Goal: Task Accomplishment & Management: Use online tool/utility

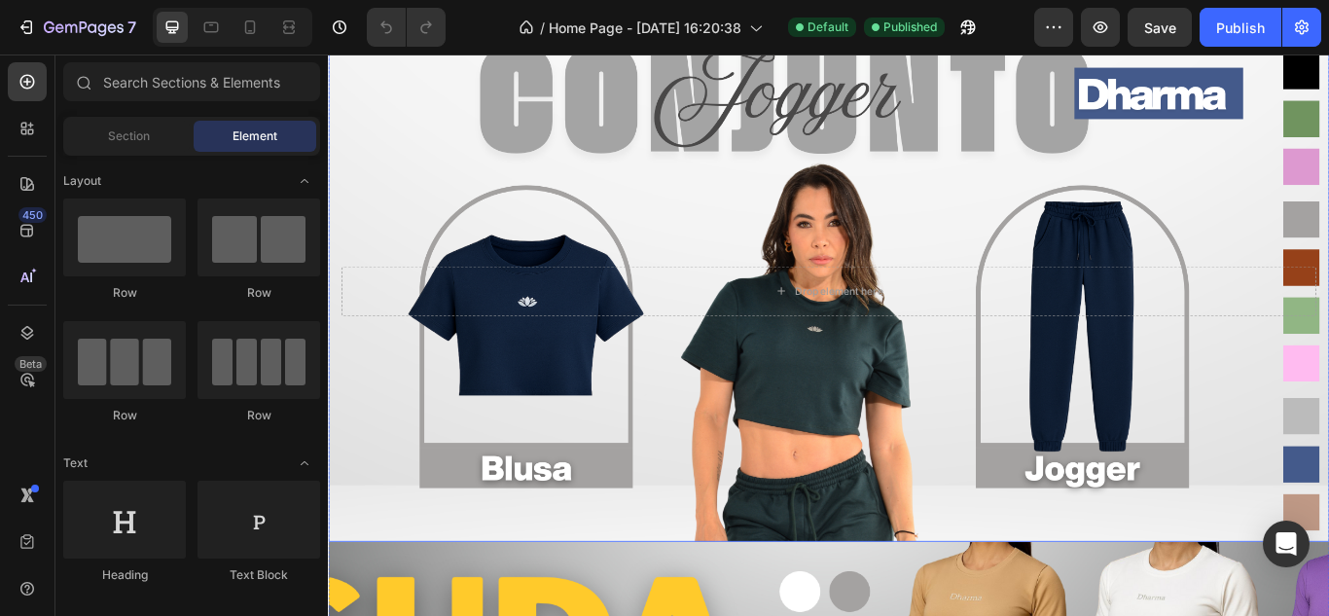
scroll to position [1238, 0]
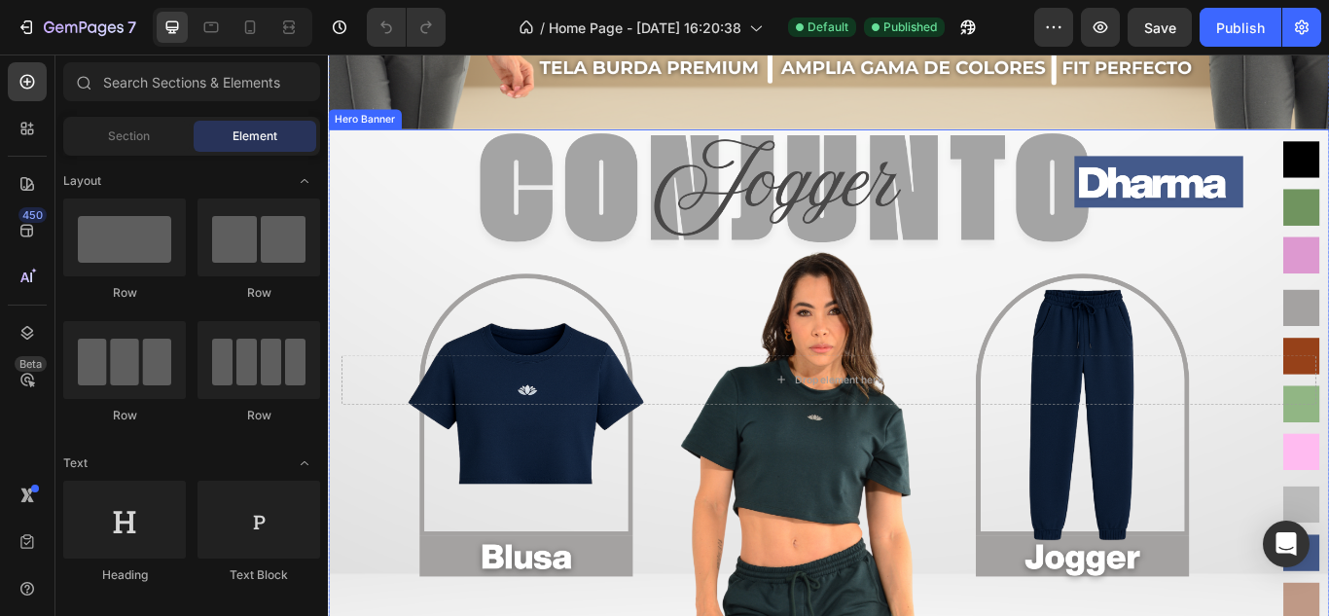
click at [818, 235] on div "Background Image" at bounding box center [911, 434] width 1167 height 584
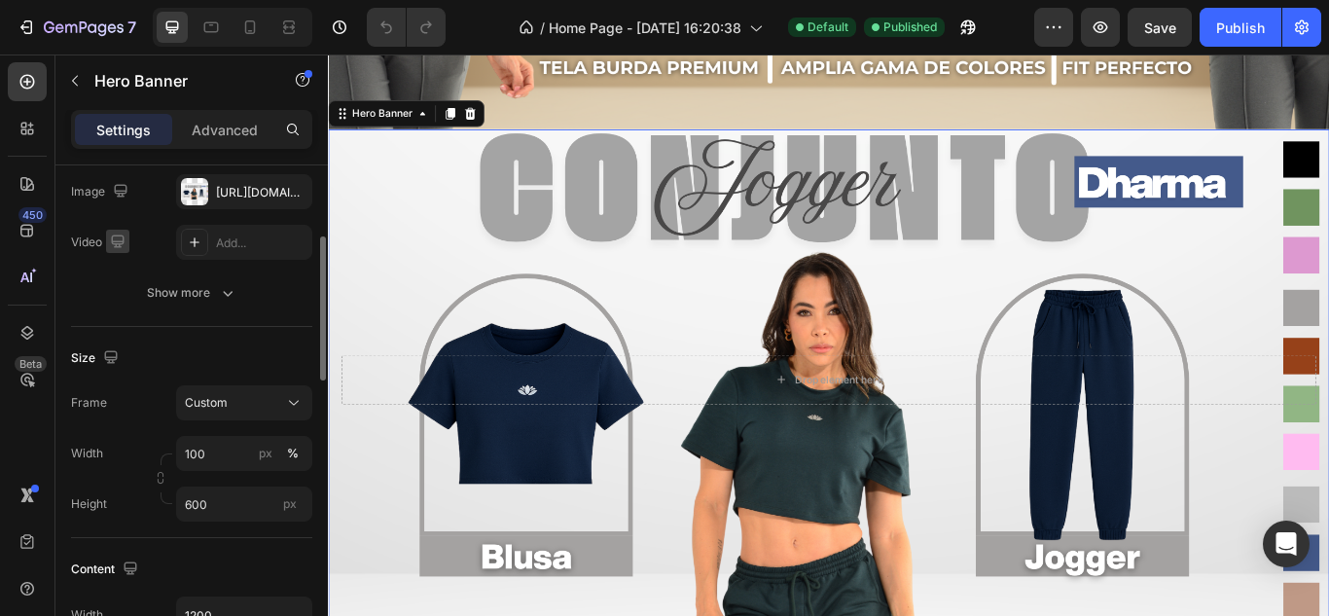
scroll to position [249, 0]
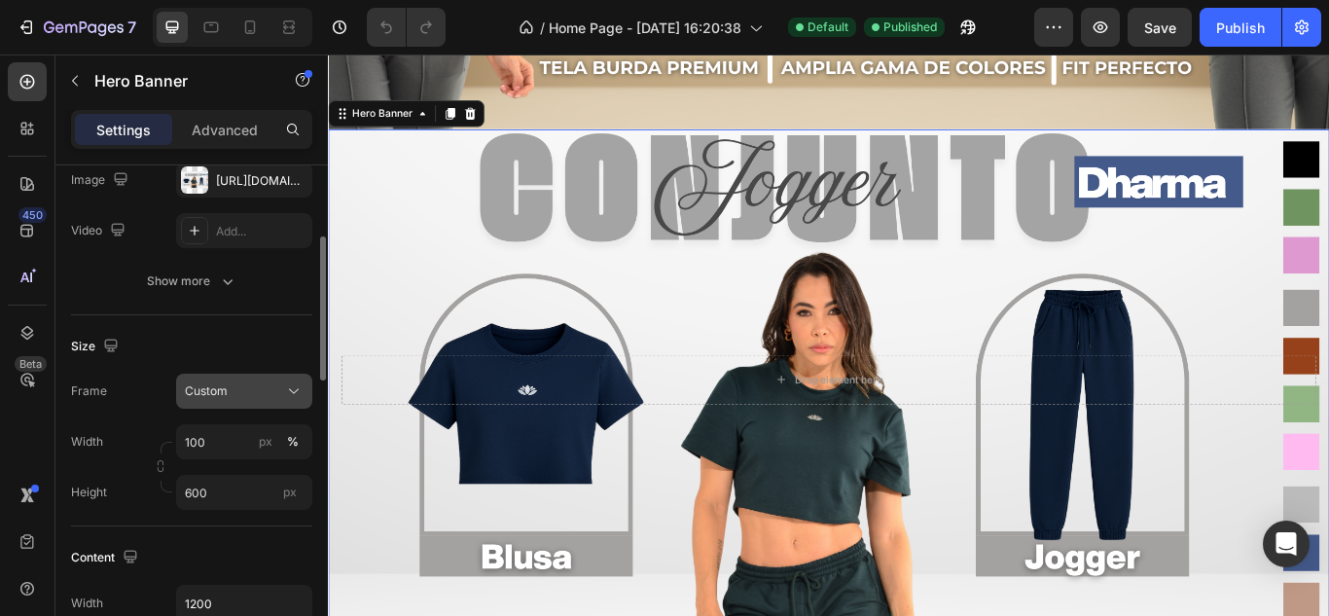
click at [273, 395] on div "Custom" at bounding box center [232, 391] width 95 height 18
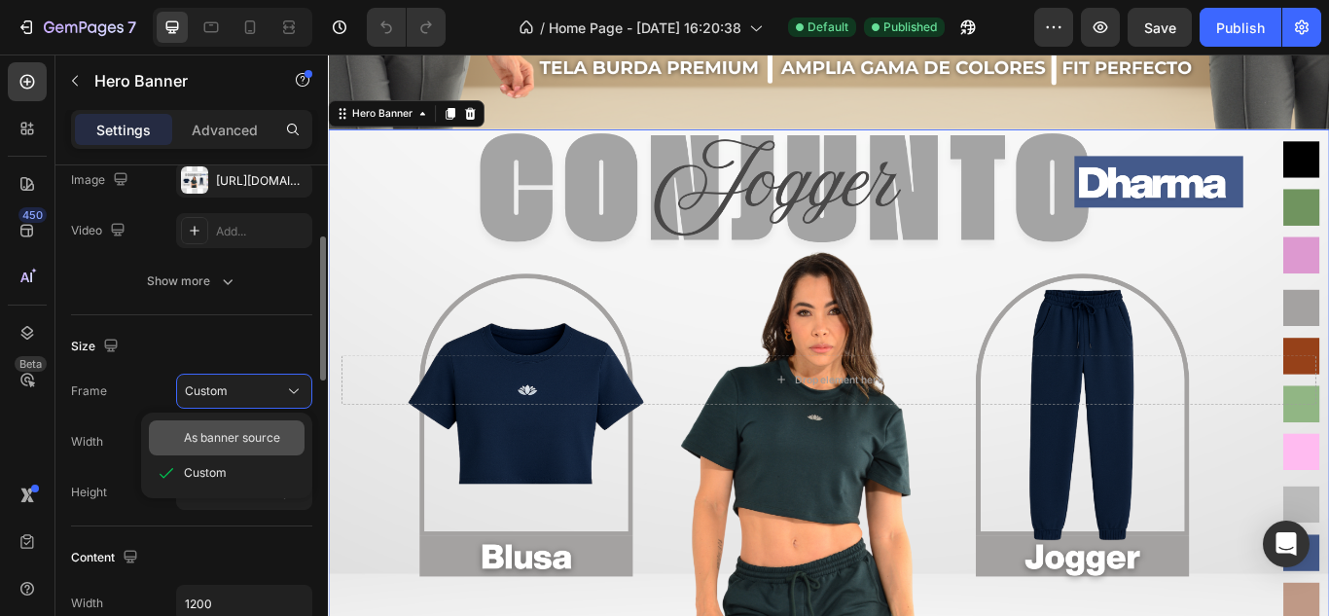
click at [267, 430] on span "As banner source" at bounding box center [232, 438] width 96 height 18
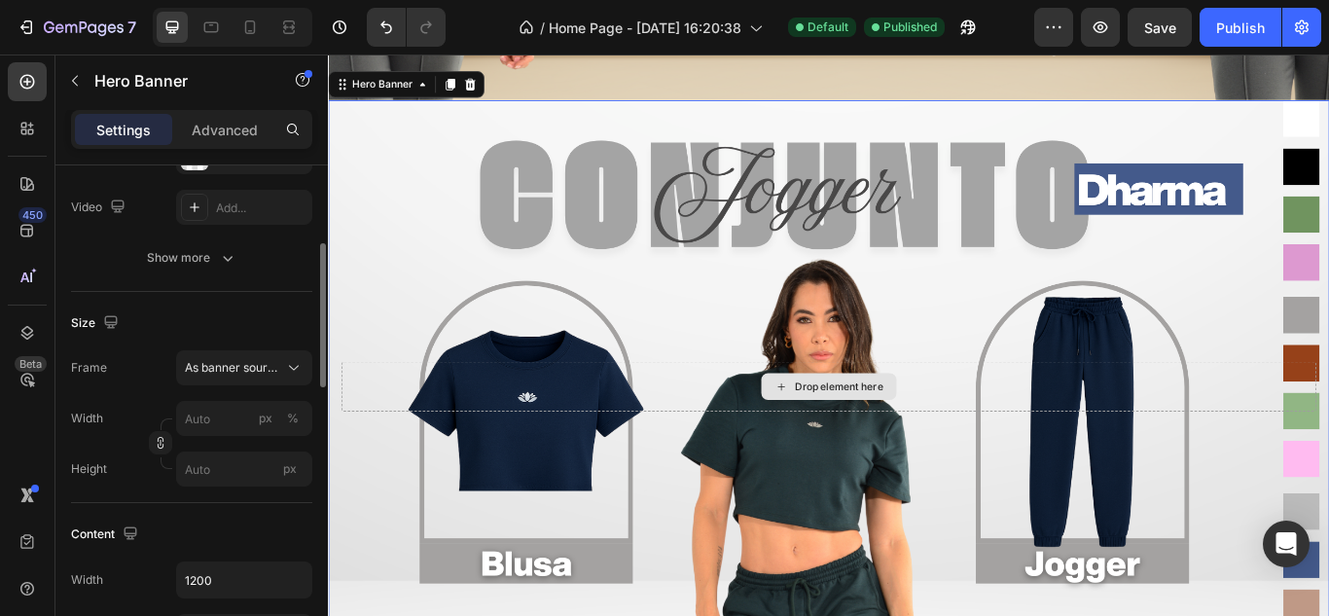
scroll to position [1423, 0]
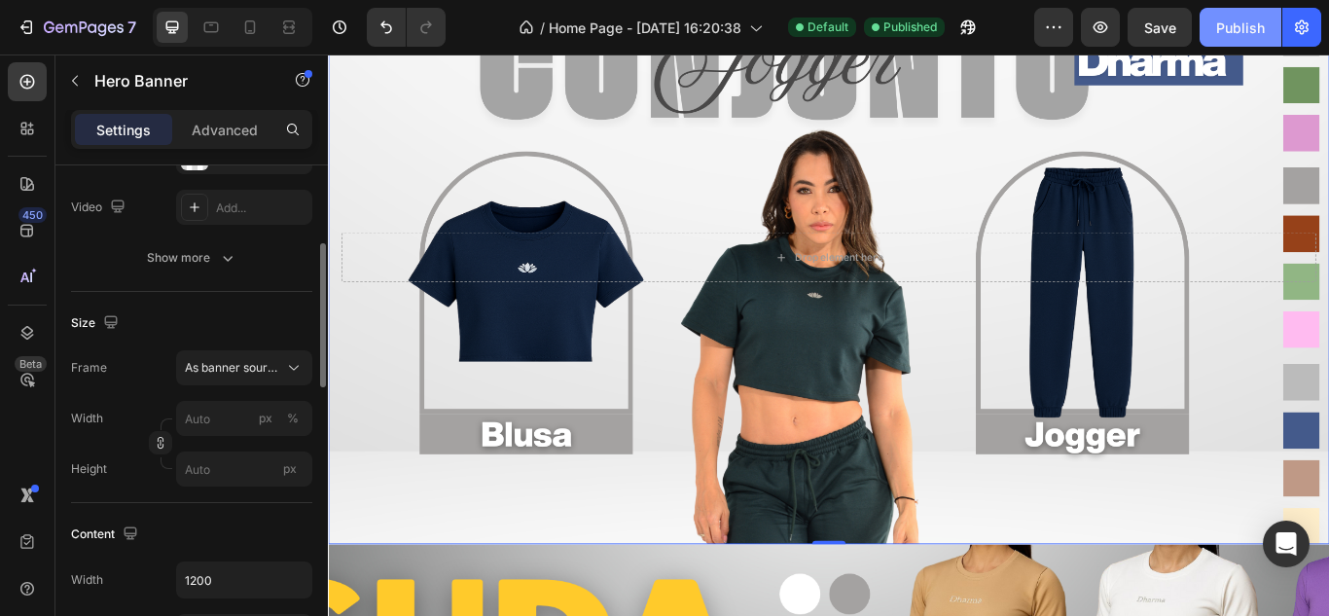
click at [1222, 26] on div "Publish" at bounding box center [1240, 28] width 49 height 20
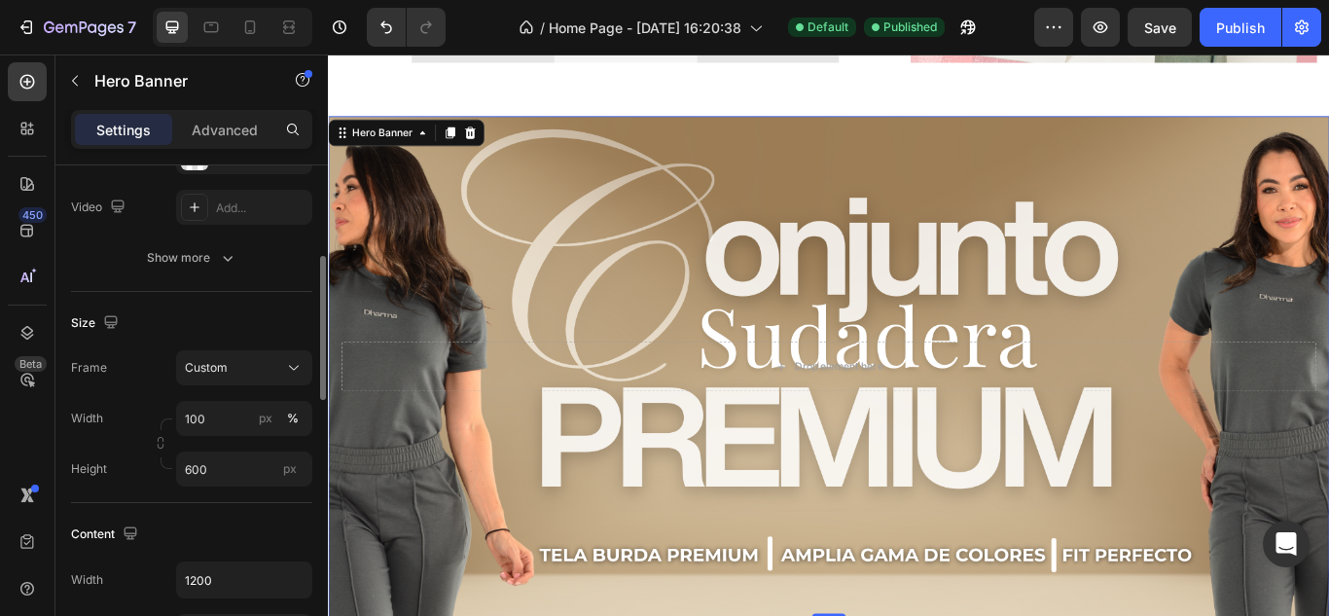
scroll to position [367, 0]
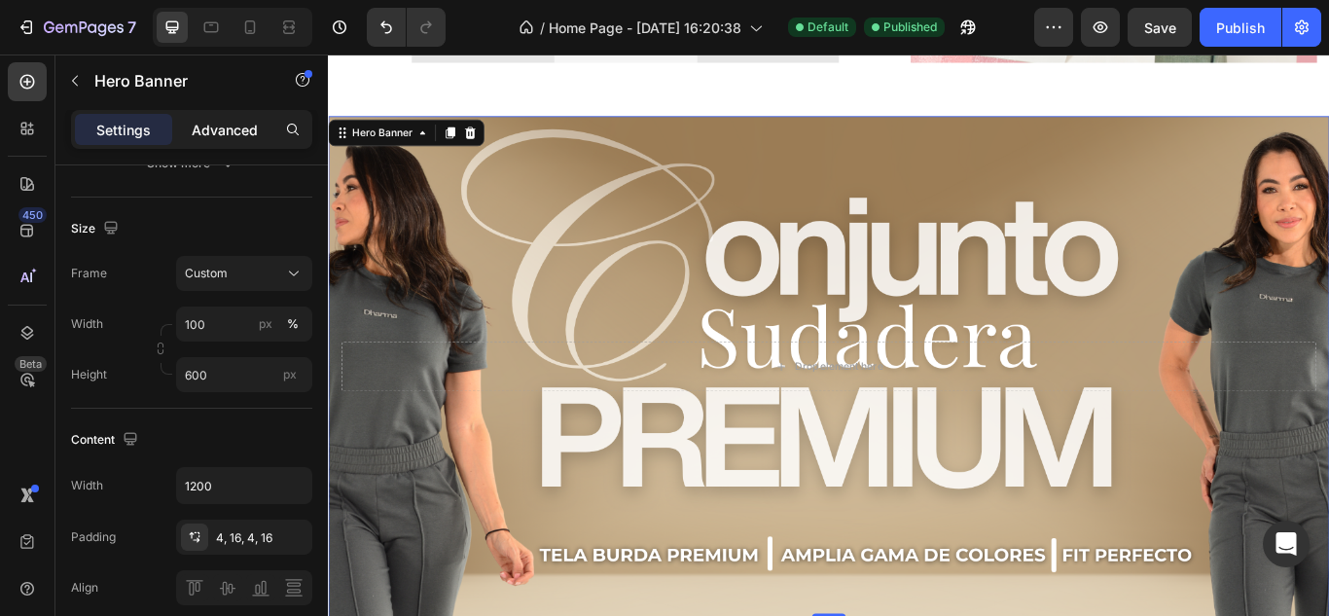
click at [238, 141] on div "Advanced" at bounding box center [224, 129] width 97 height 31
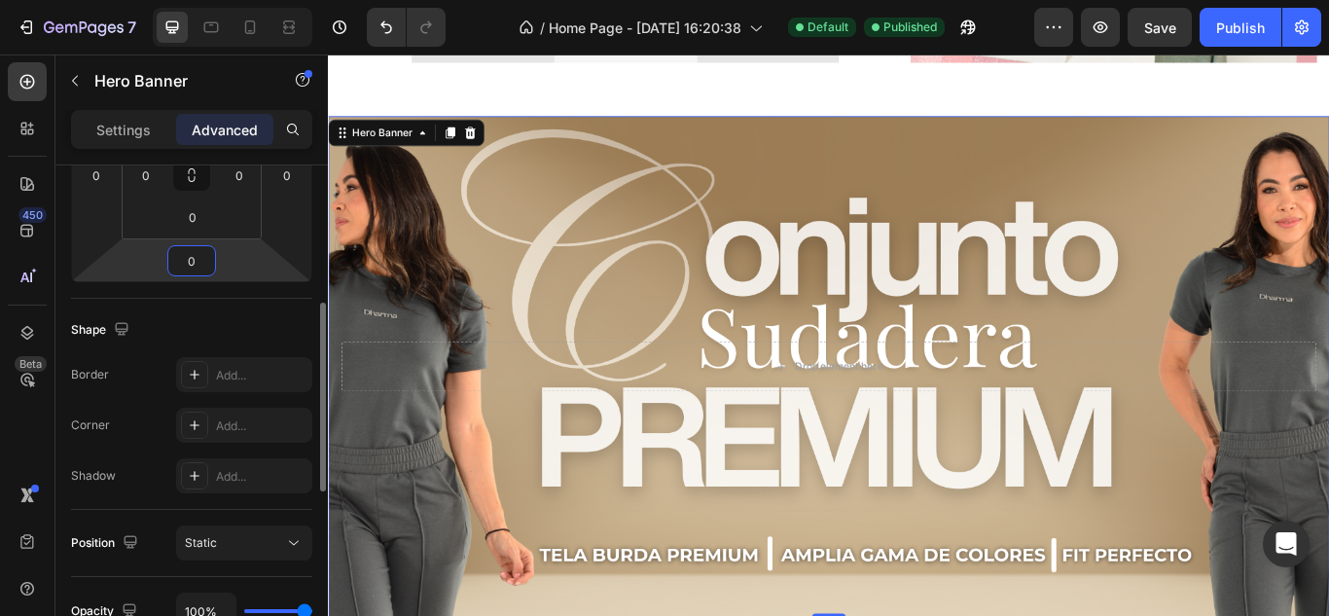
click at [209, 262] on input "0" at bounding box center [191, 260] width 39 height 29
type input "10"
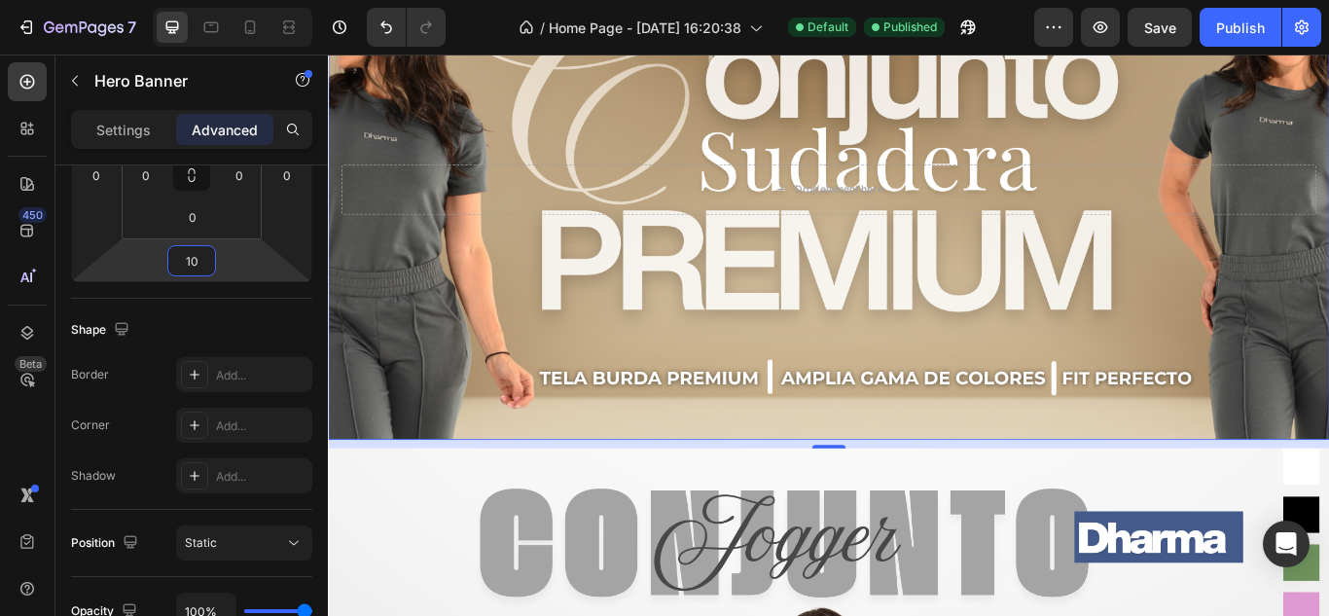
scroll to position [898, 0]
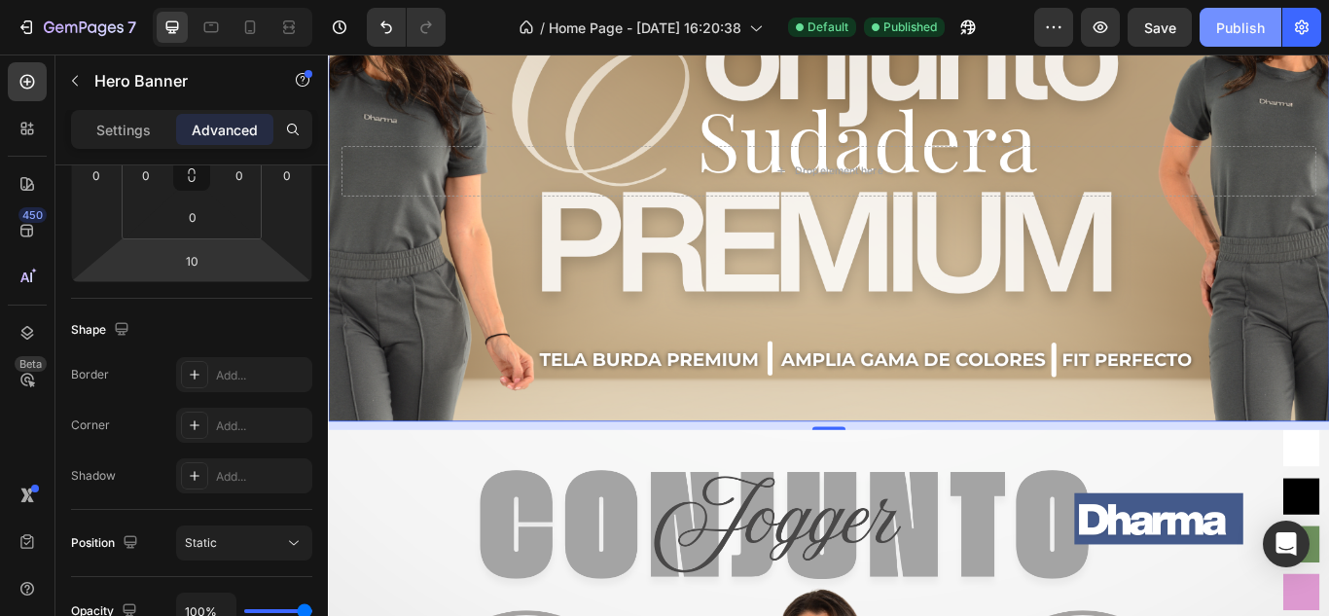
click at [1223, 34] on div "Publish" at bounding box center [1240, 28] width 49 height 20
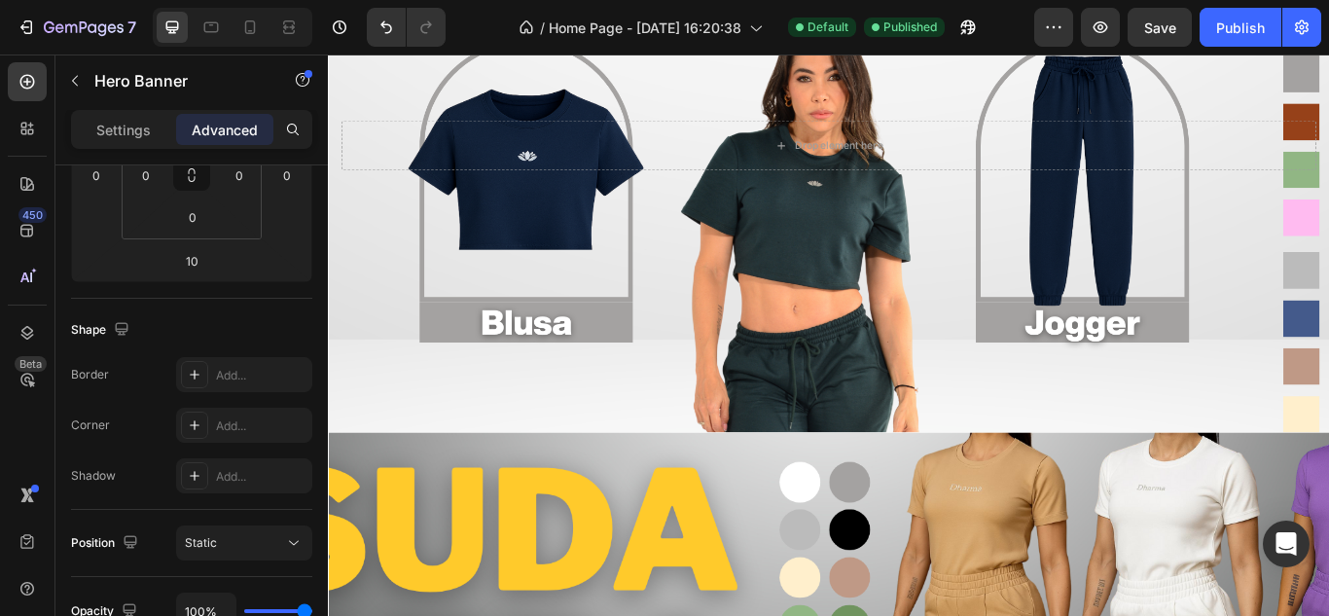
scroll to position [1566, 0]
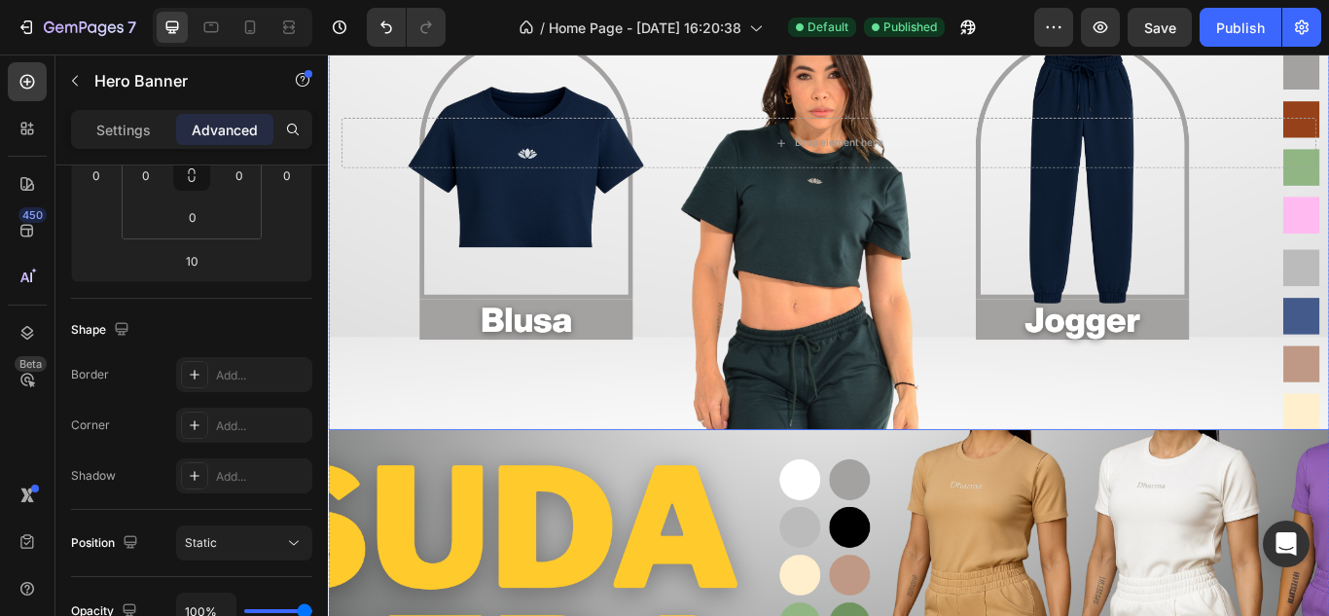
click at [831, 430] on div "Background Image" at bounding box center [911, 158] width 1167 height 669
click at [197, 267] on input "0" at bounding box center [191, 260] width 39 height 29
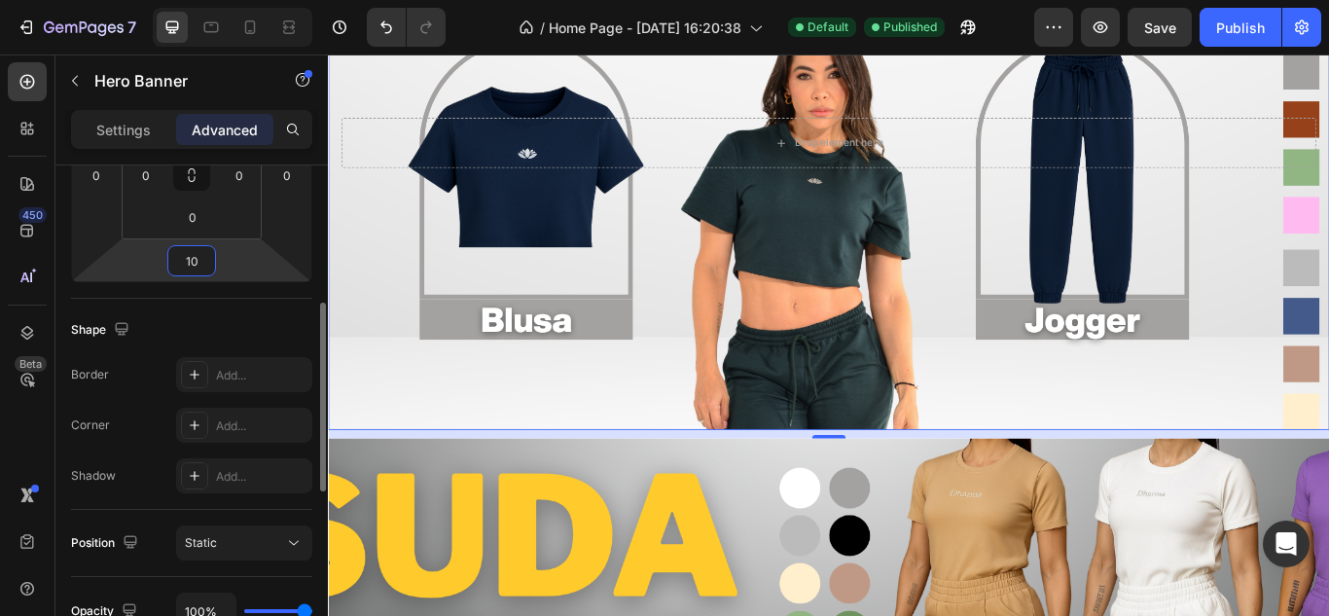
click at [197, 267] on input "10" at bounding box center [191, 260] width 39 height 29
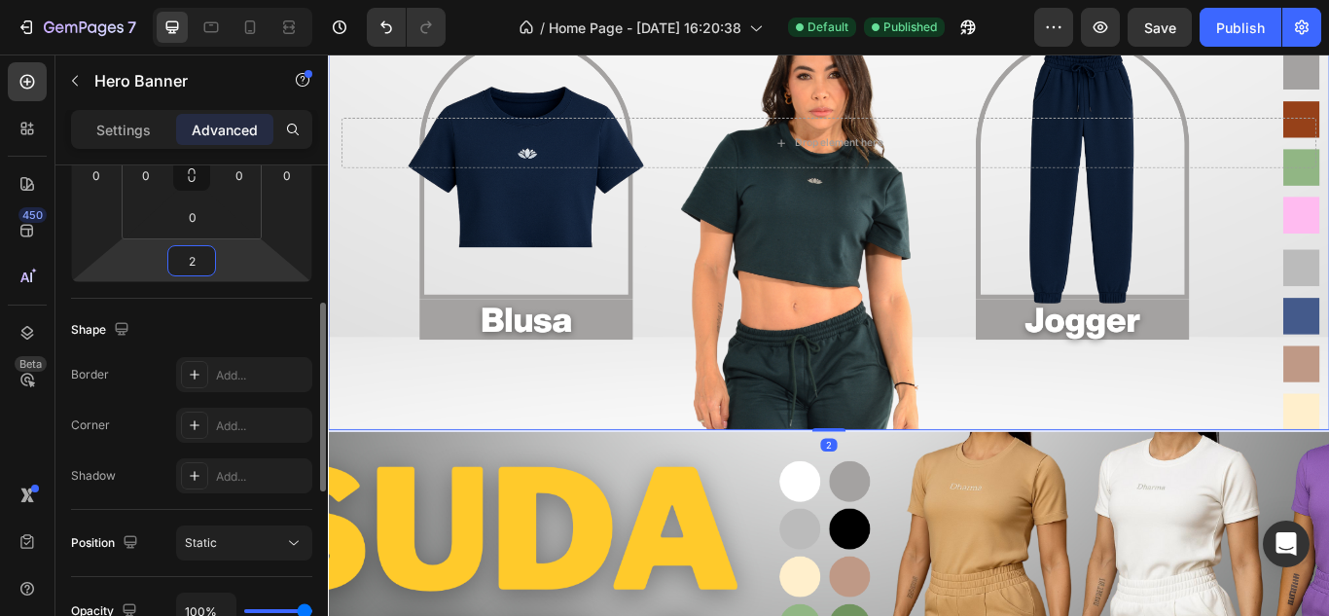
type input "20"
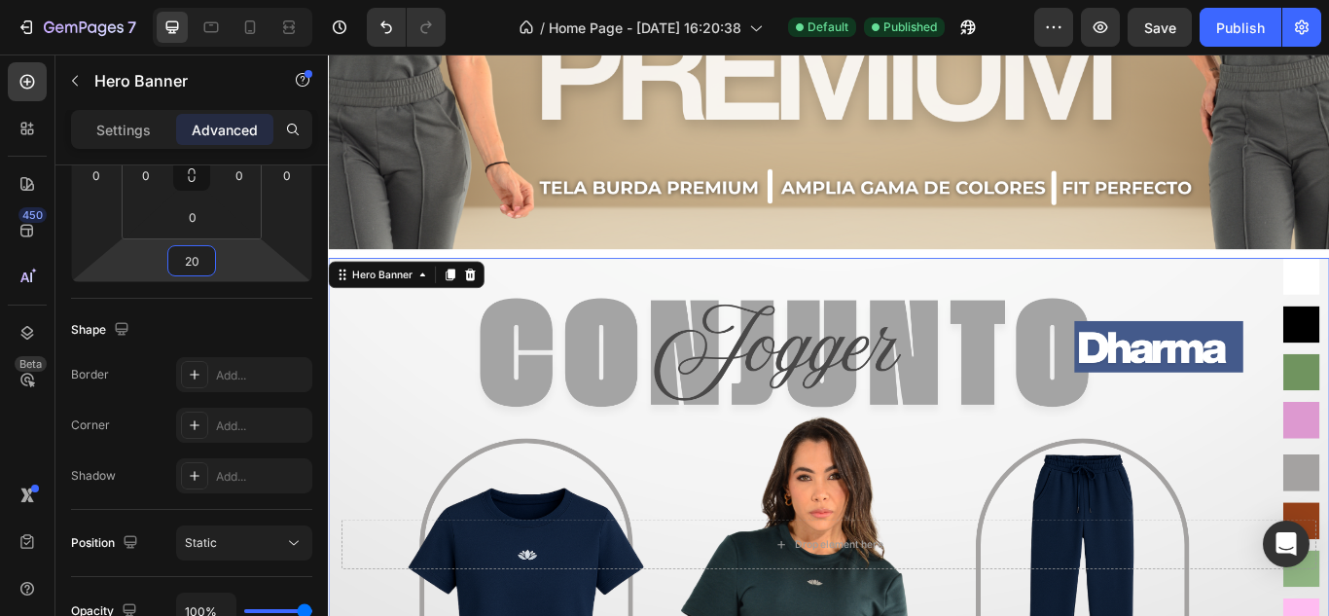
scroll to position [1096, 0]
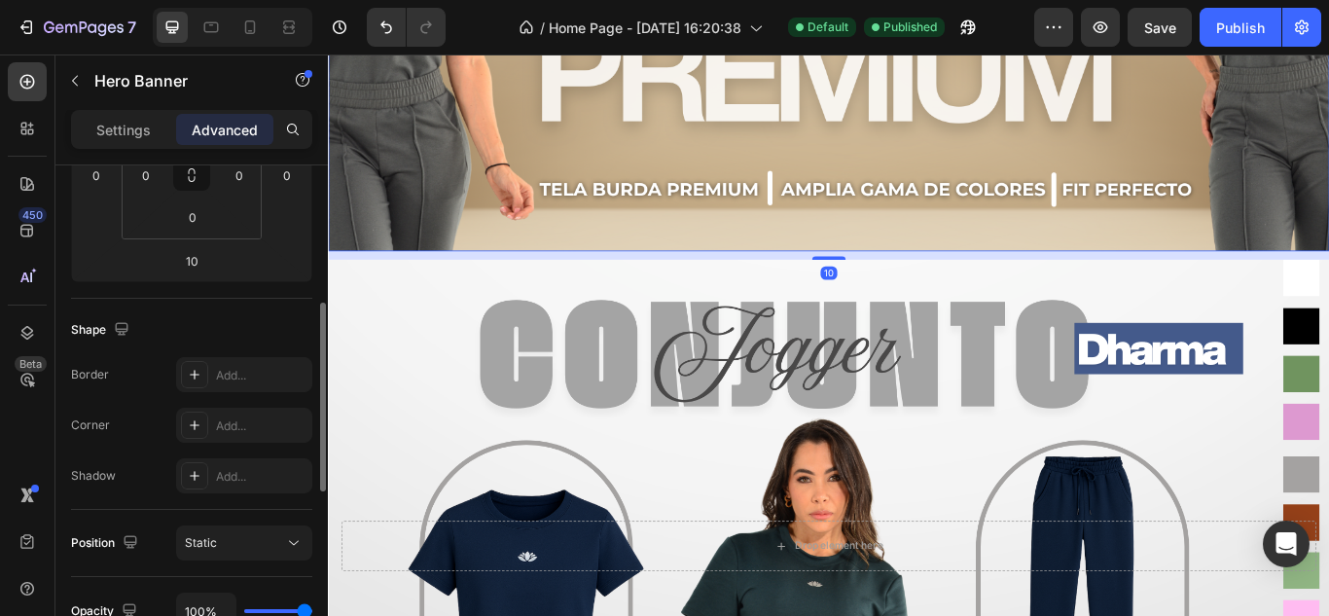
click at [190, 305] on div "Shape Border Add... Corner Add... Shadow Add..." at bounding box center [191, 404] width 241 height 211
click at [200, 267] on input "10" at bounding box center [191, 260] width 39 height 29
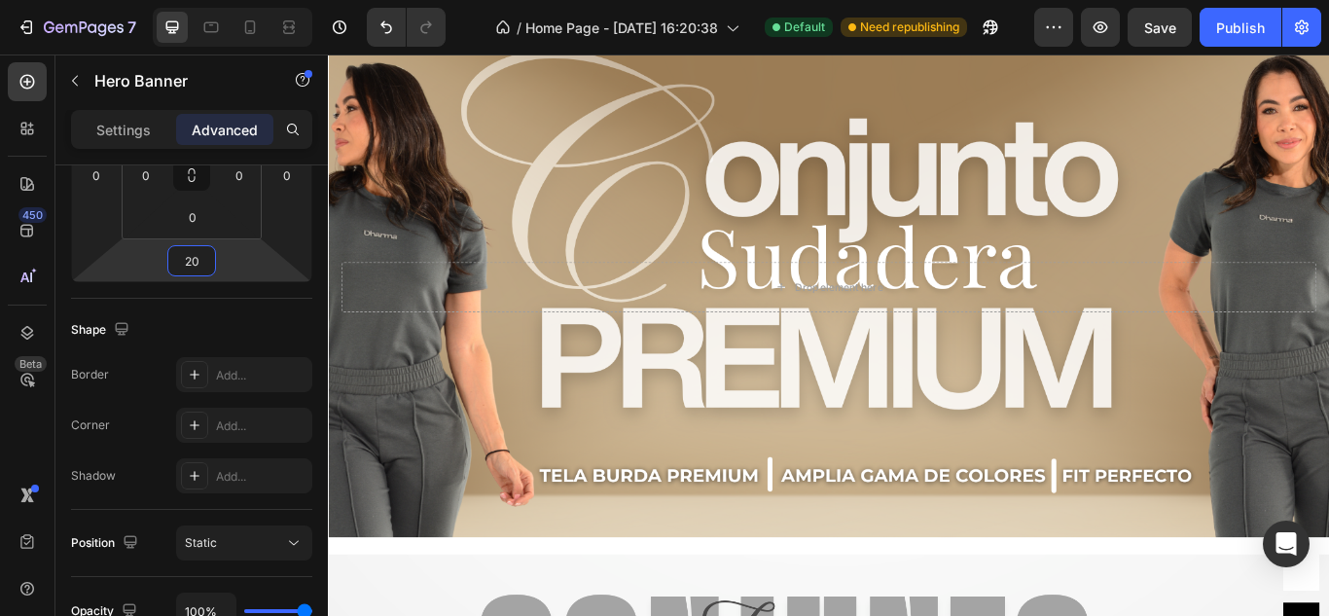
scroll to position [806, 0]
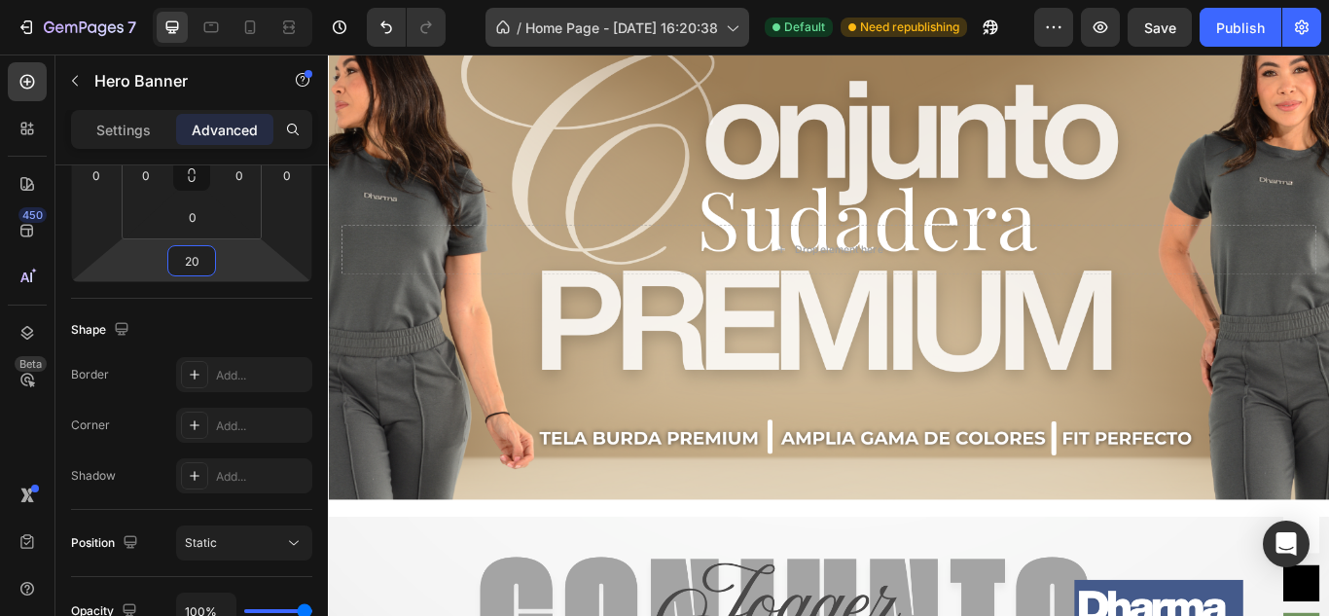
type input "20"
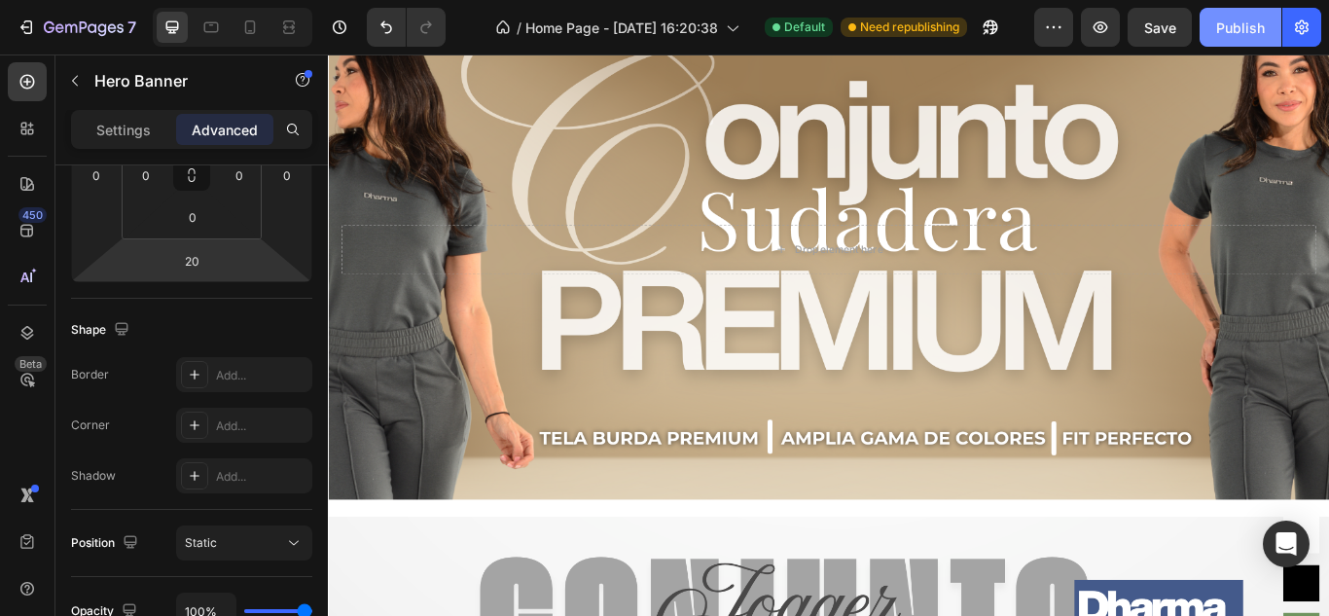
click at [1219, 16] on button "Publish" at bounding box center [1240, 27] width 82 height 39
